Goal: Transaction & Acquisition: Purchase product/service

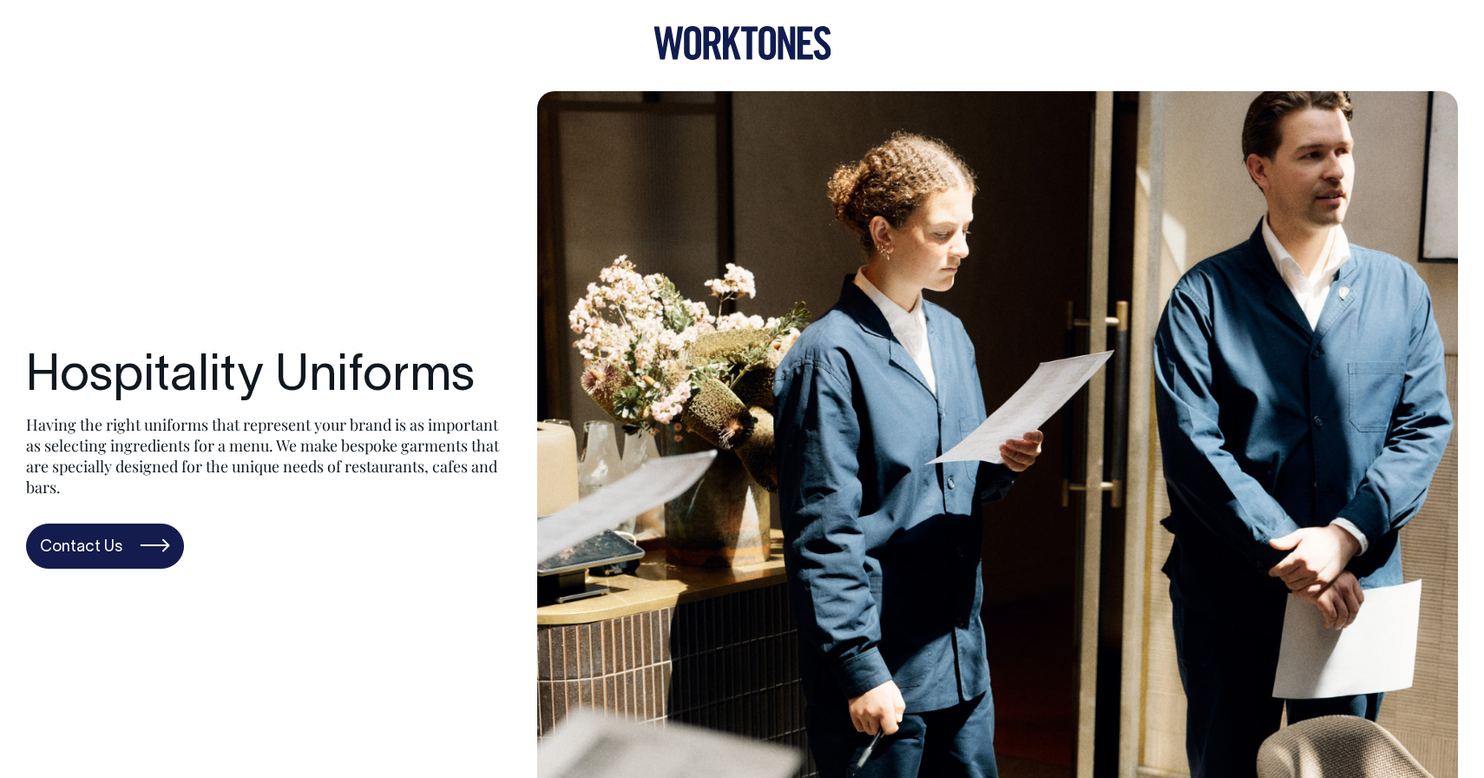
click at [793, 37] on icon at bounding box center [786, 43] width 17 height 33
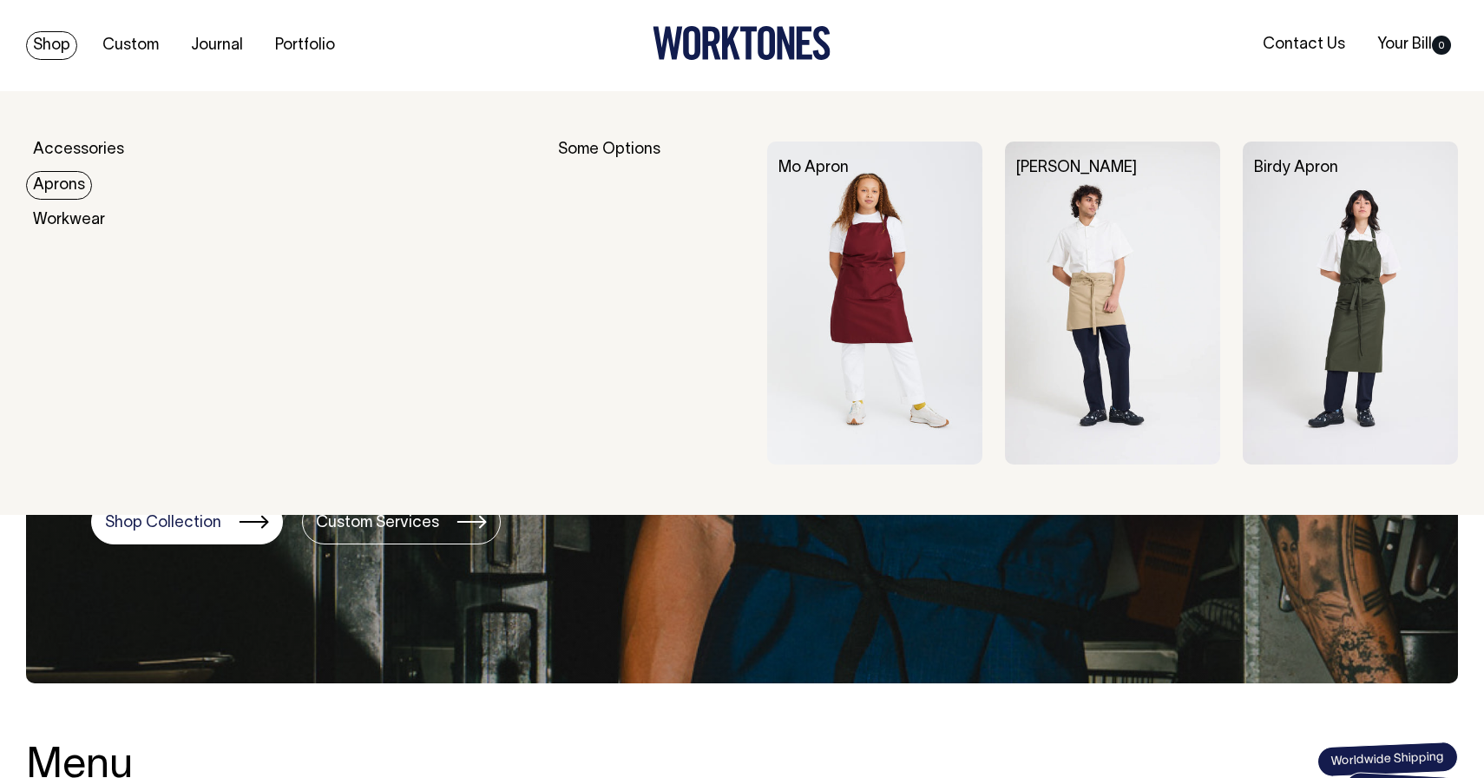
click at [55, 185] on link "Aprons" at bounding box center [59, 185] width 66 height 29
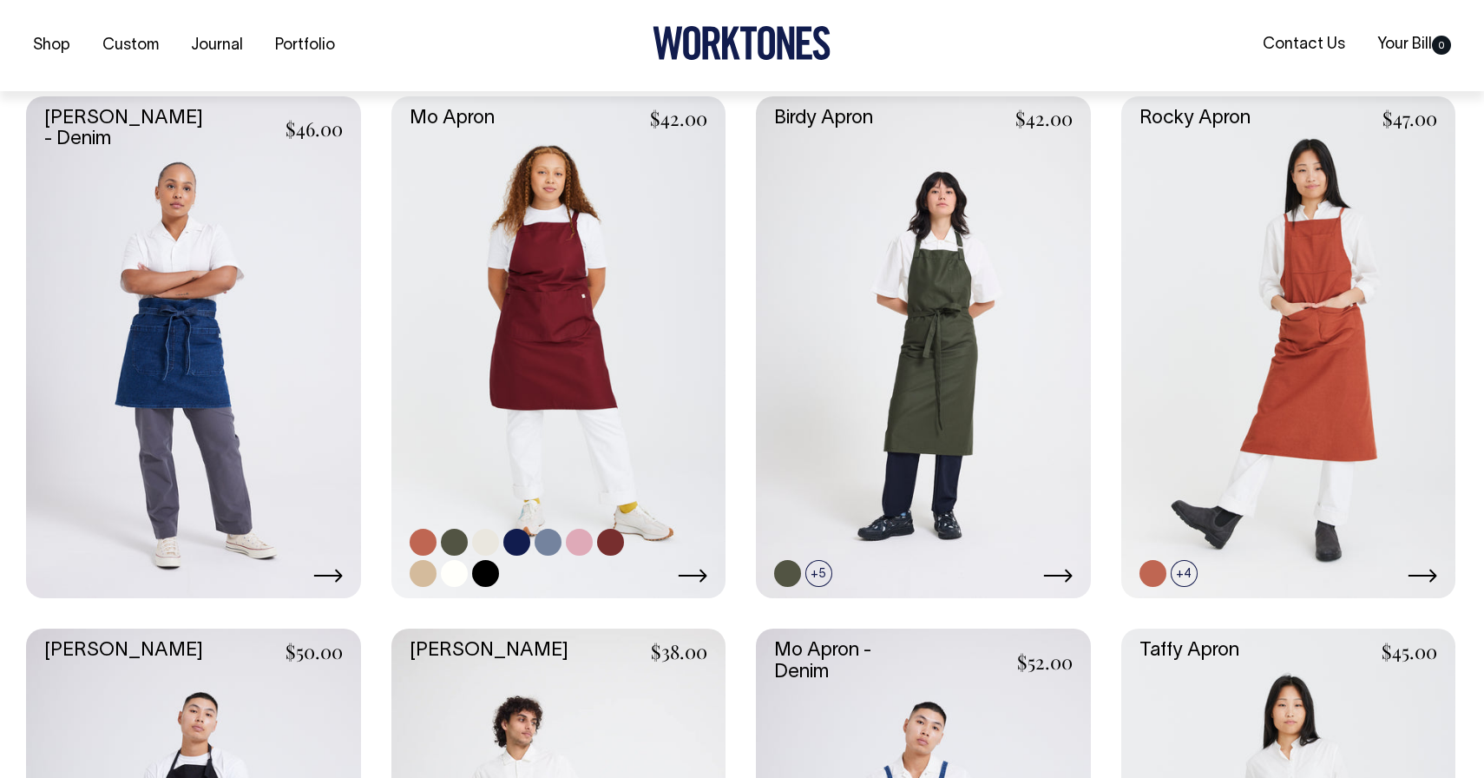
scroll to position [744, 0]
click at [428, 545] on link at bounding box center [423, 541] width 27 height 27
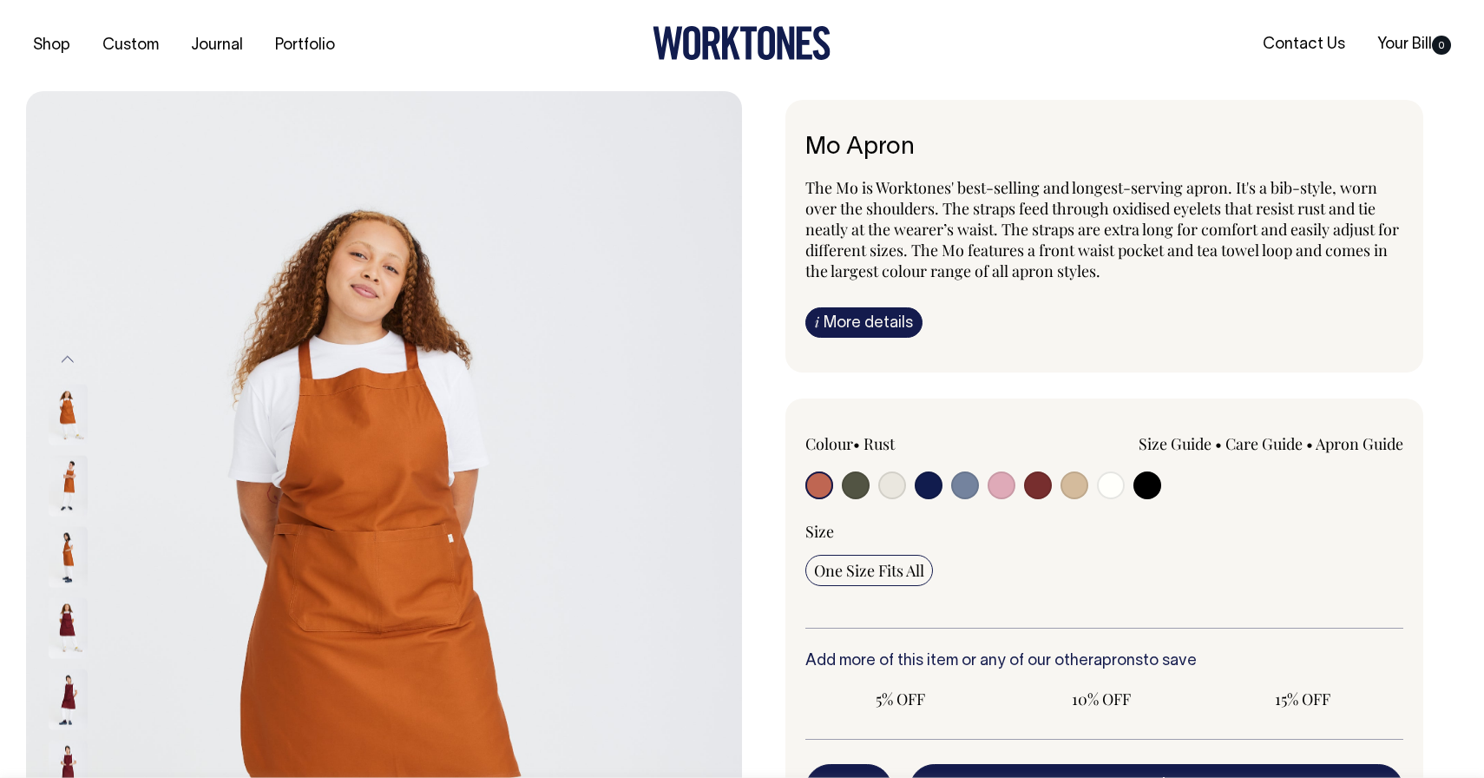
radio input "true"
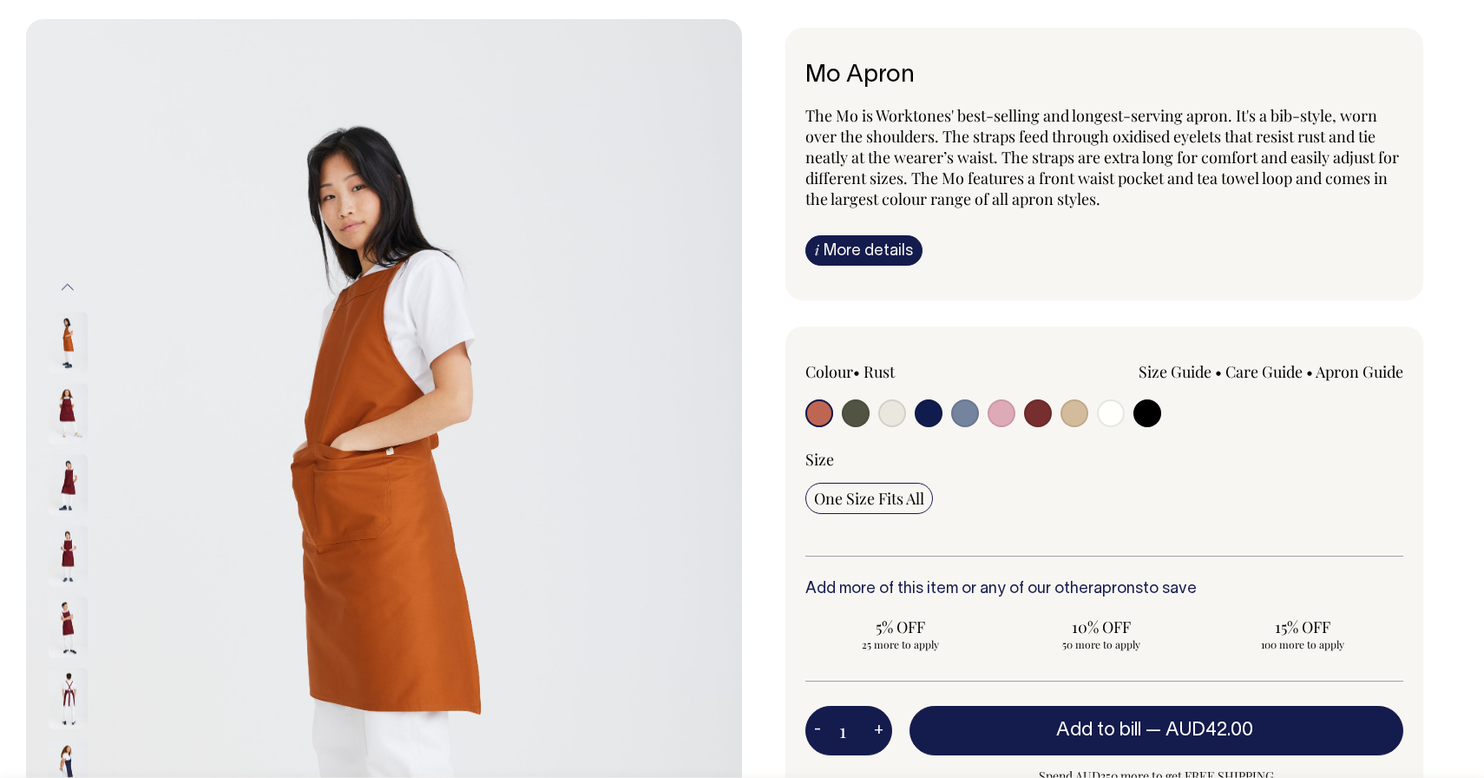
scroll to position [73, 0]
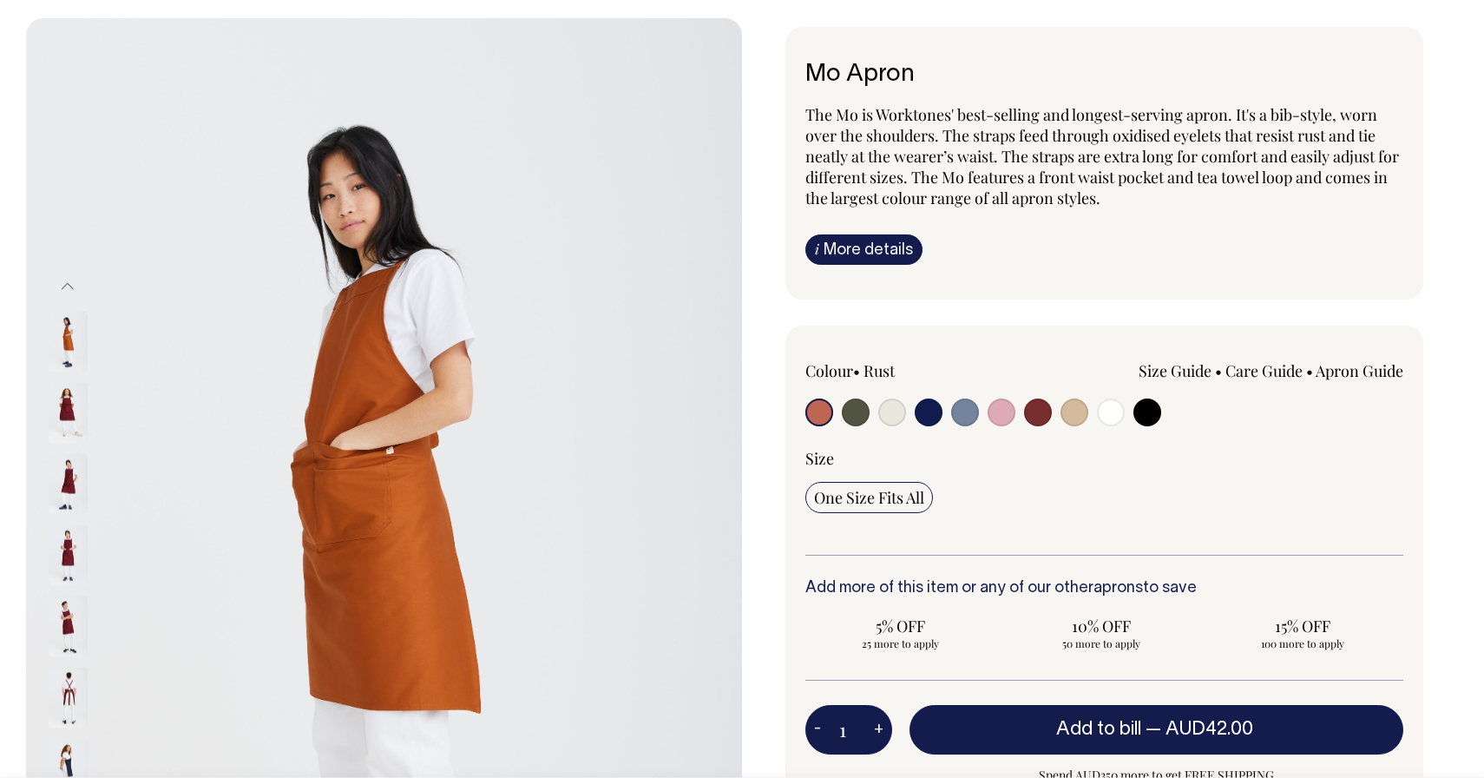
click at [1038, 414] on input "radio" at bounding box center [1038, 412] width 28 height 28
radio input "true"
select select "Burgundy"
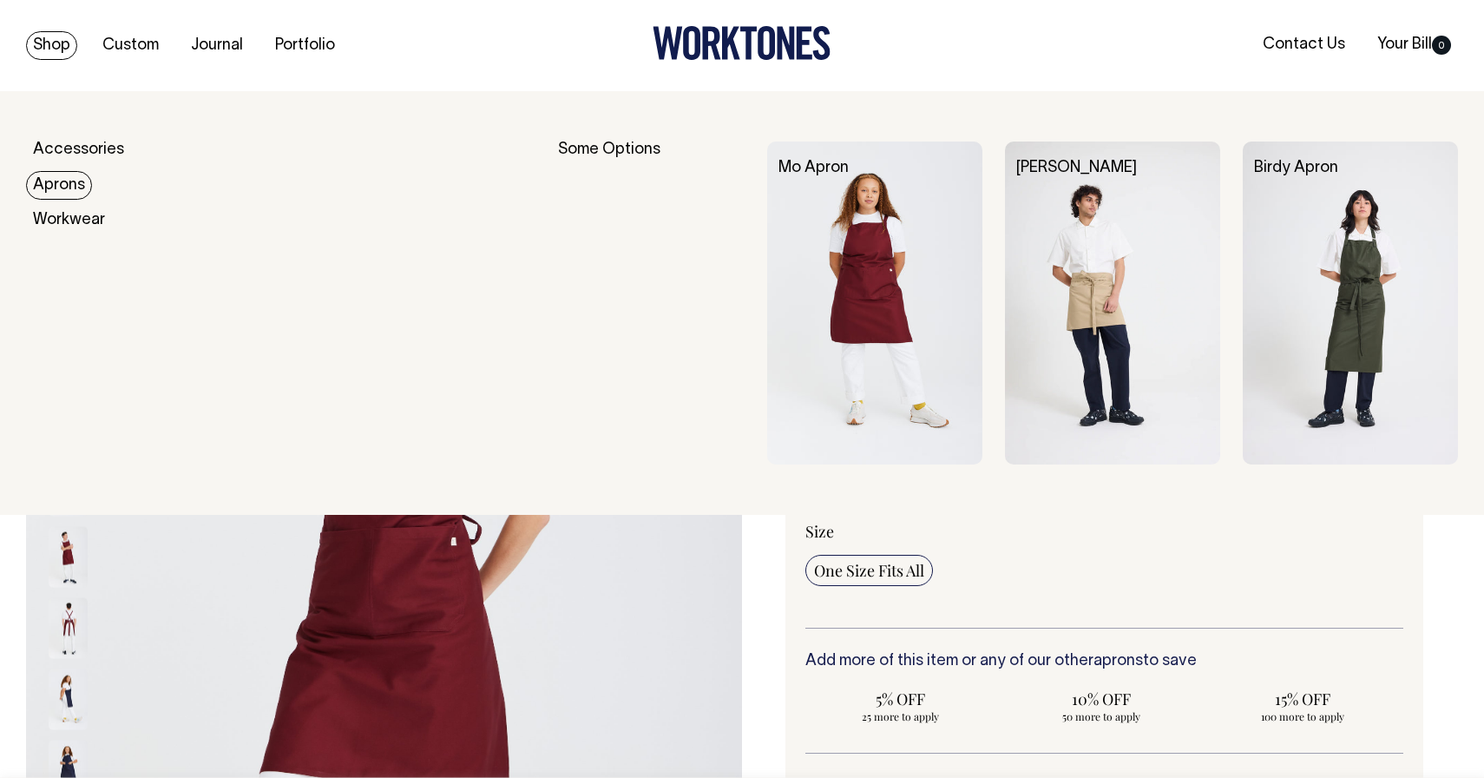
click at [56, 191] on link "Aprons" at bounding box center [59, 185] width 66 height 29
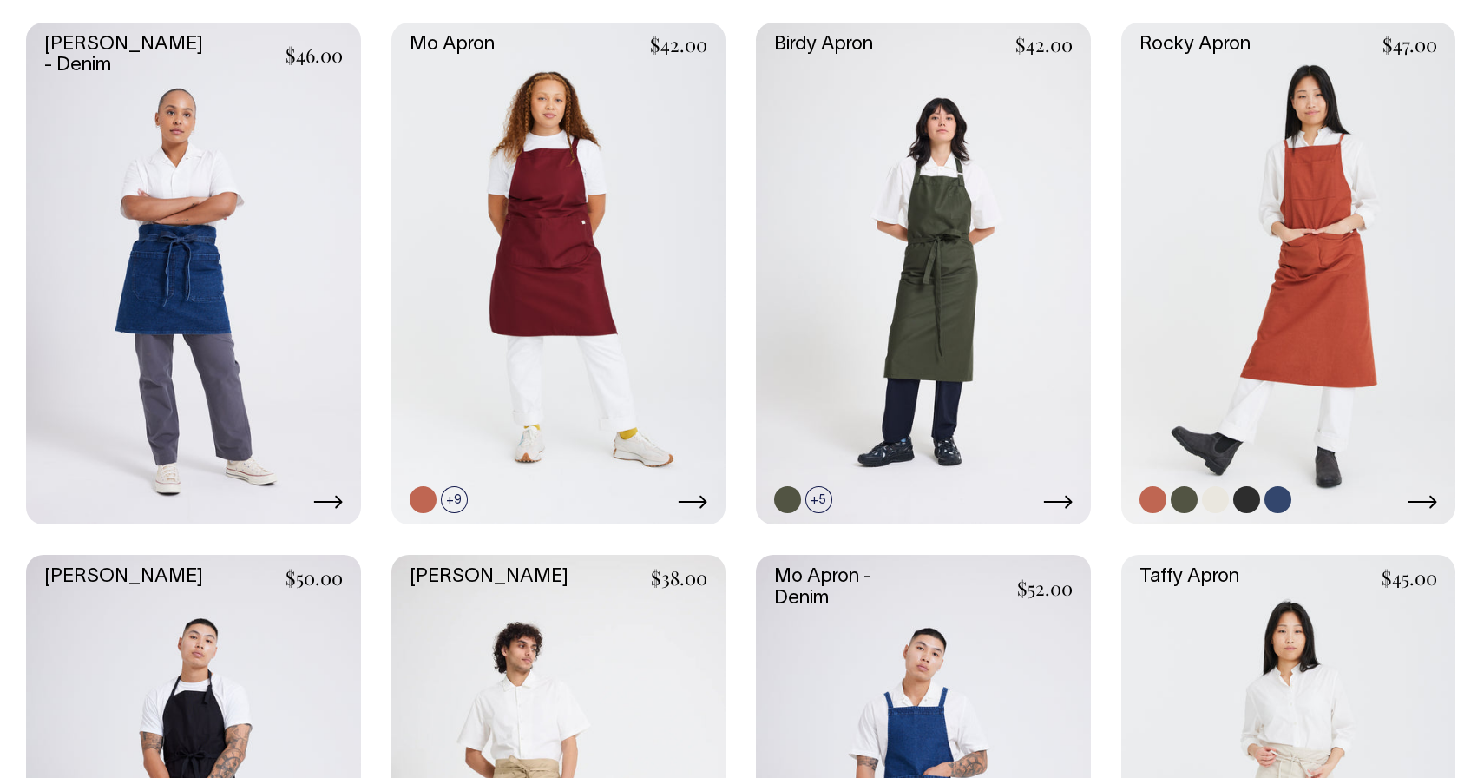
scroll to position [817, 0]
click at [1221, 351] on link at bounding box center [1289, 274] width 335 height 502
click at [419, 465] on link at bounding box center [423, 468] width 27 height 27
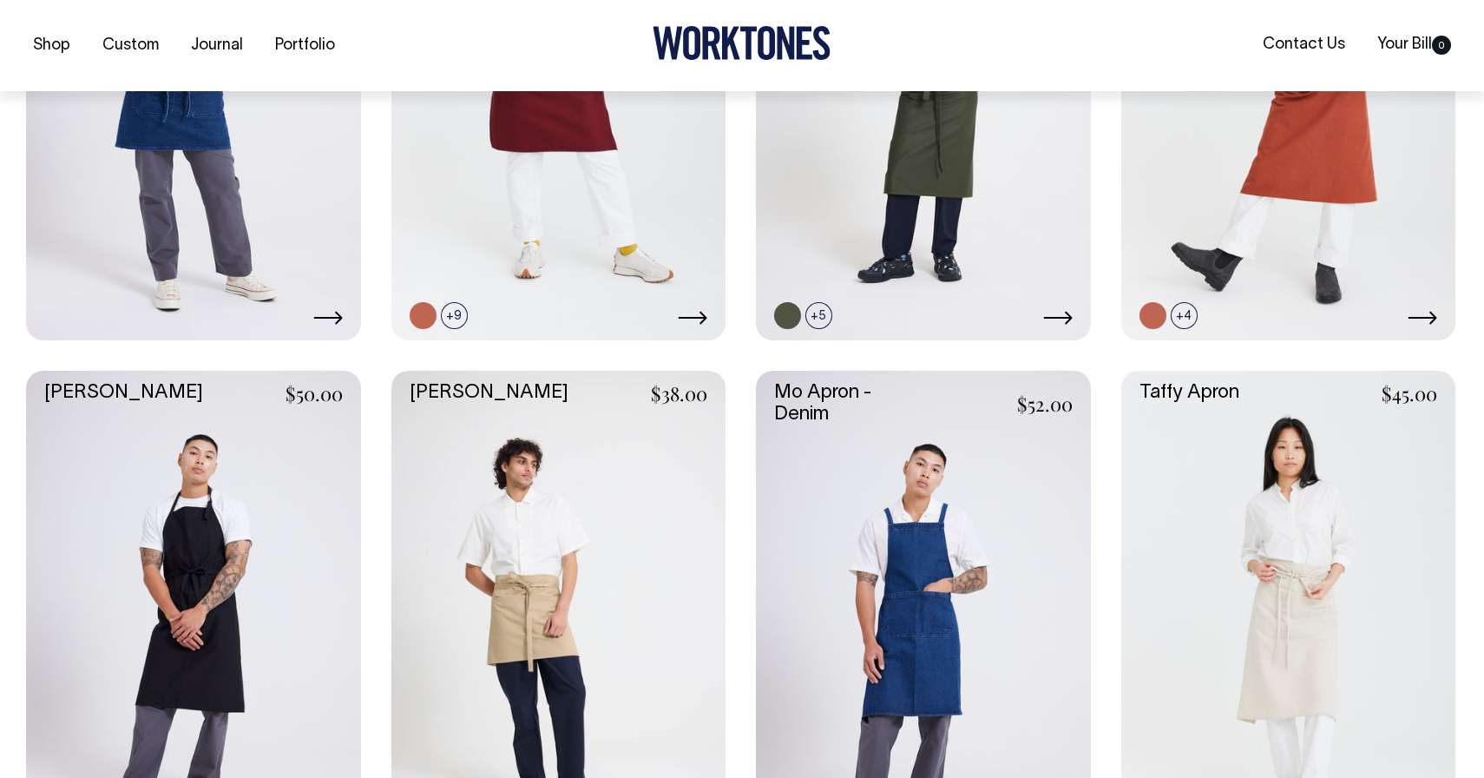
click at [239, 586] on link at bounding box center [193, 622] width 335 height 502
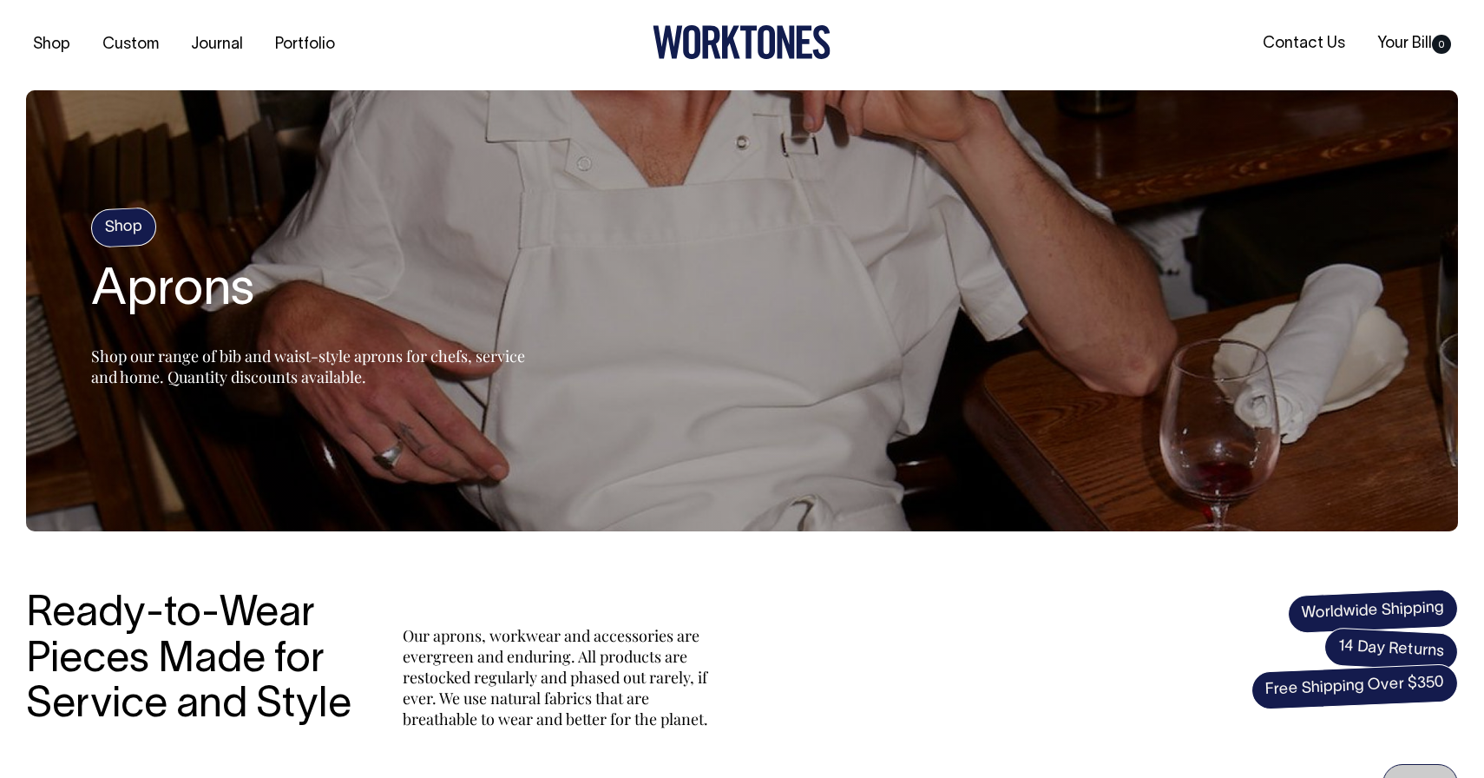
scroll to position [0, 0]
